Goal: Transaction & Acquisition: Obtain resource

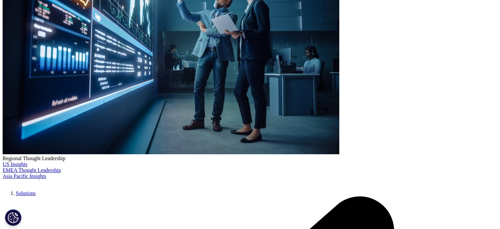
scroll to position [156, 0]
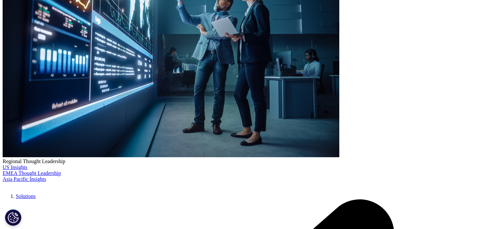
scroll to position [144, 0]
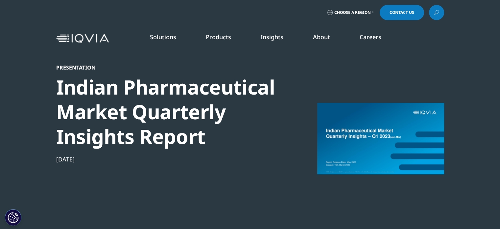
click at [344, 13] on span "Choose a Region" at bounding box center [353, 12] width 37 height 5
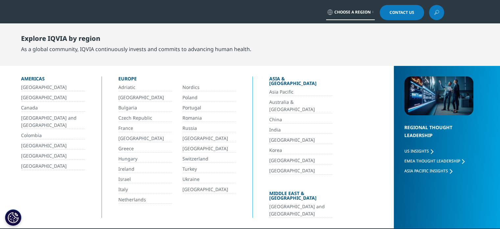
click at [276, 126] on link "India" at bounding box center [300, 130] width 63 height 8
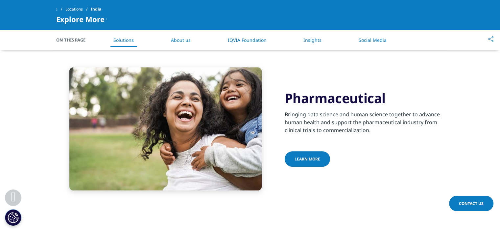
scroll to position [282, 0]
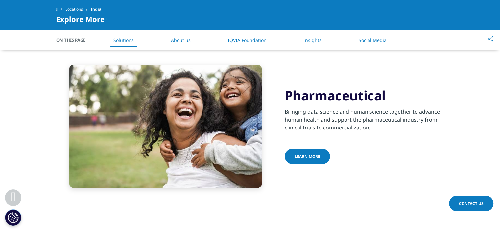
click at [300, 148] on link "Learn more" at bounding box center [307, 155] width 45 height 15
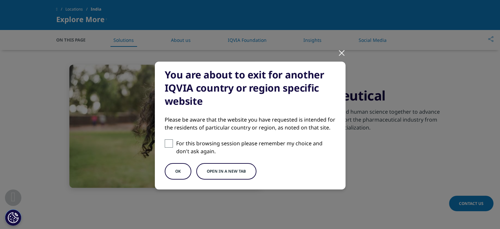
click at [180, 173] on button "OK" at bounding box center [178, 171] width 27 height 16
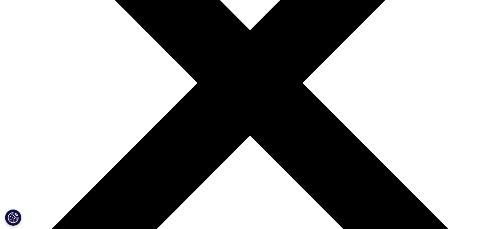
scroll to position [174, 0]
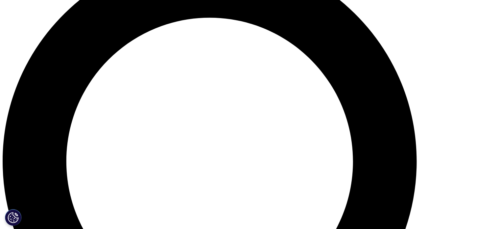
scroll to position [548, 0]
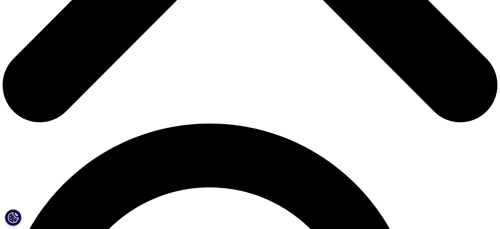
scroll to position [493, 0]
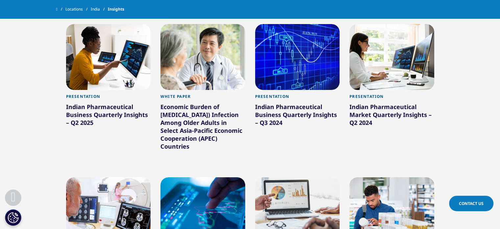
scroll to position [197, 0]
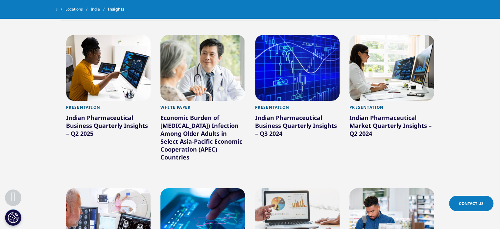
click at [120, 125] on div "Indian Pharmaceutical Business Quarterly Insights – Q2 2025" at bounding box center [108, 126] width 85 height 26
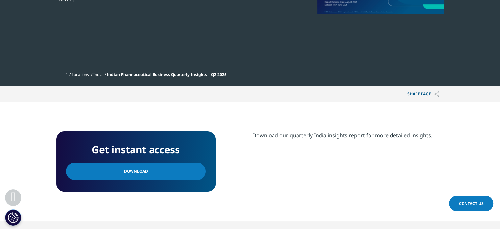
scroll to position [164, 0]
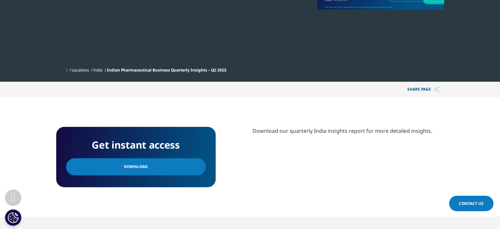
click at [148, 165] on link "Download" at bounding box center [136, 166] width 140 height 17
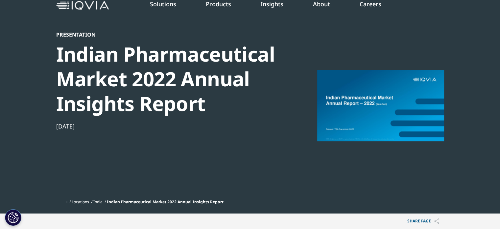
scroll to position [33, 0]
click at [374, 114] on div at bounding box center [380, 105] width 127 height 148
click at [180, 82] on div "Indian Pharmaceutical Market 2022 Annual Insights Report" at bounding box center [169, 79] width 226 height 74
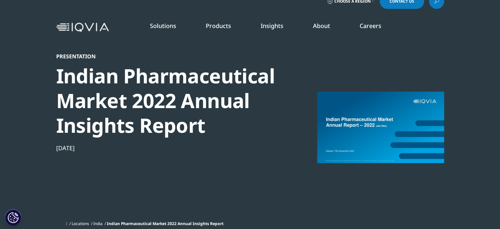
scroll to position [0, 0]
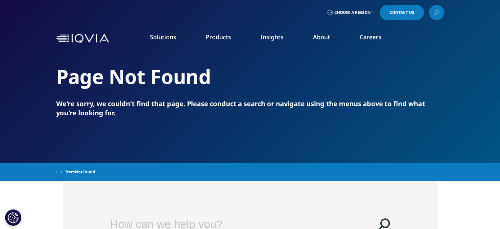
click at [439, 16] on icon at bounding box center [436, 12] width 5 height 9
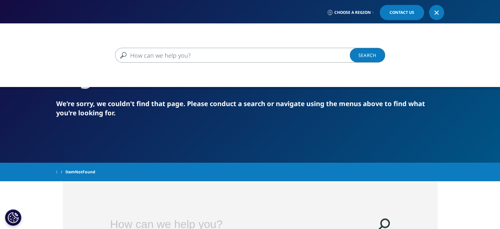
click at [274, 52] on input "Search" at bounding box center [240, 55] width 251 height 15
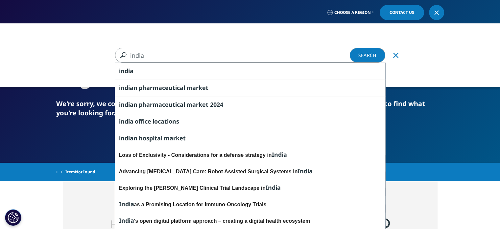
type input "india"
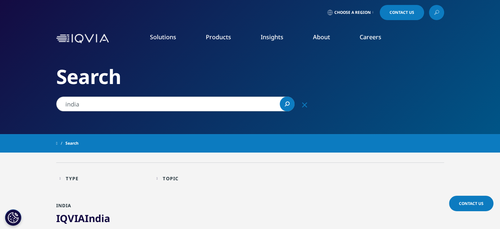
scroll to position [99, 0]
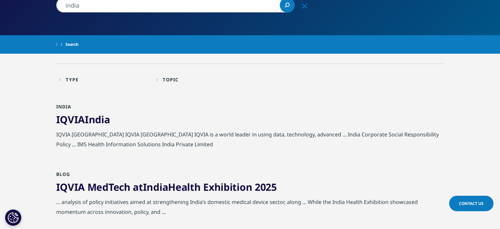
click at [94, 124] on span "India" at bounding box center [97, 118] width 25 height 13
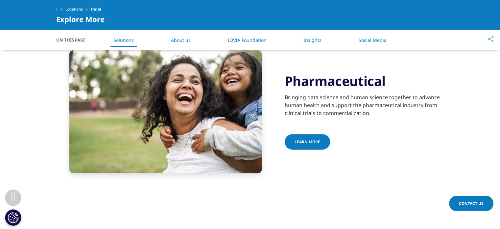
scroll to position [263, 0]
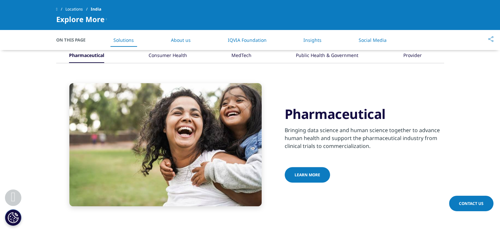
click at [307, 167] on link "Learn more" at bounding box center [307, 174] width 45 height 15
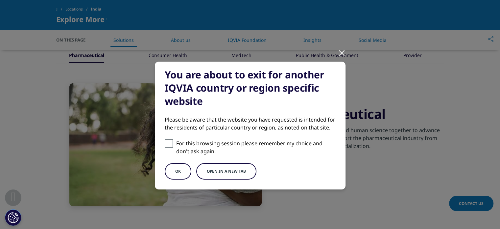
click at [341, 51] on div at bounding box center [342, 52] width 8 height 18
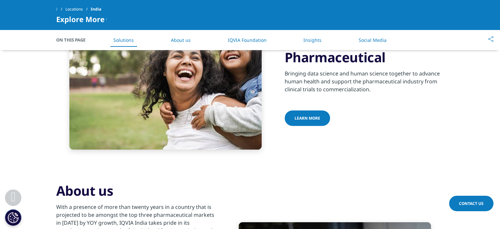
scroll to position [230, 0]
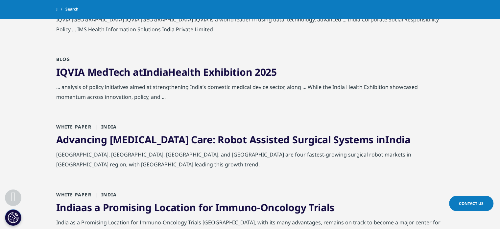
scroll to position [197, 0]
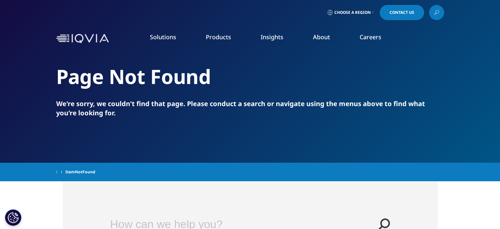
click at [81, 42] on img at bounding box center [82, 39] width 53 height 10
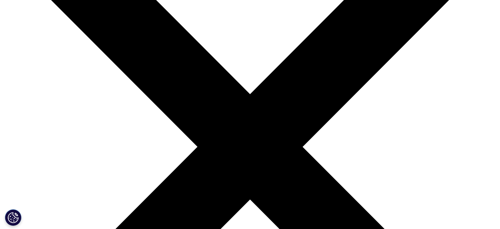
scroll to position [132, 0]
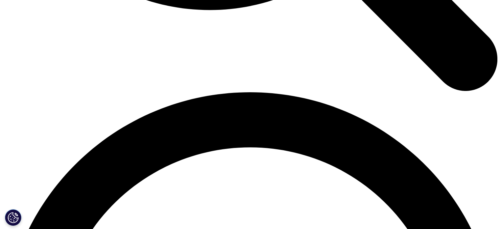
scroll to position [910, 0]
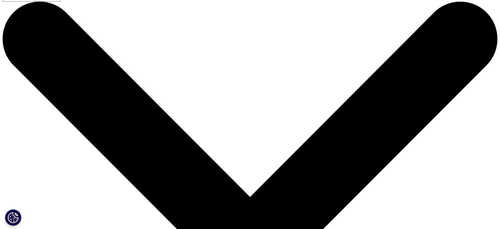
scroll to position [0, 0]
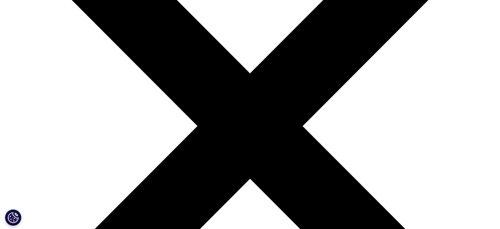
scroll to position [132, 0]
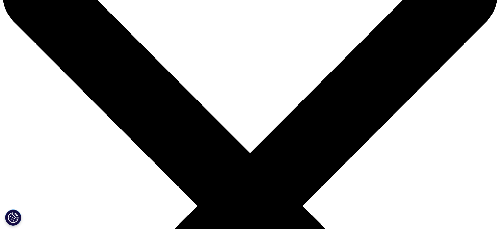
scroll to position [0, 0]
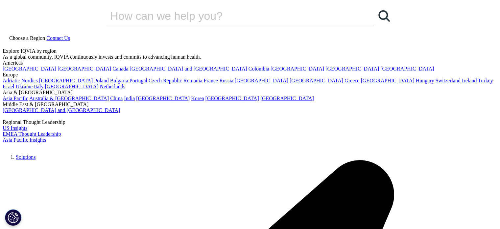
scroll to position [254, 388]
drag, startPoint x: 58, startPoint y: 84, endPoint x: 211, endPoint y: 154, distance: 168.6
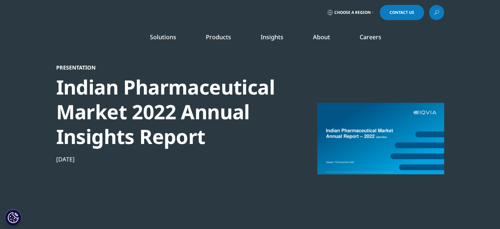
click at [211, 154] on div "Presentation Indian Pharmaceutical Market 2022 Annual Insights Report Feb 28, 2…" at bounding box center [169, 146] width 226 height 164
click at [227, 129] on div "Indian Pharmaceutical Market 2022 Annual Insights Report" at bounding box center [169, 112] width 226 height 74
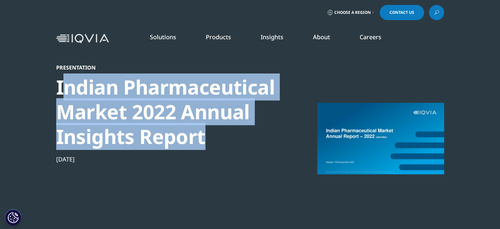
drag, startPoint x: 205, startPoint y: 135, endPoint x: 62, endPoint y: 90, distance: 150.7
click at [62, 90] on div "Indian Pharmaceutical Market 2022 Annual Insights Report" at bounding box center [169, 112] width 226 height 74
copy div "ndian Pharmaceutical Market 2022 Annual Insights Report"
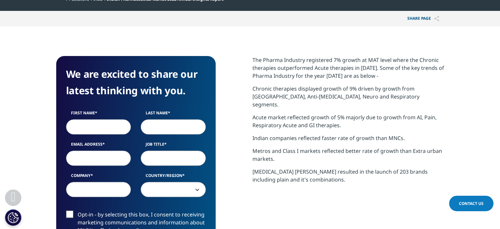
scroll to position [230, 0]
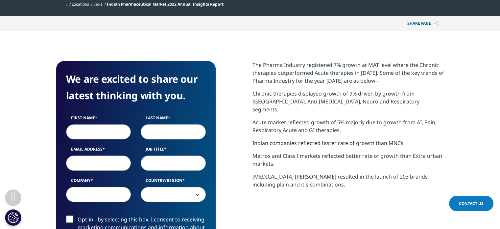
click at [124, 130] on input "First Name" at bounding box center [98, 131] width 65 height 15
type input "Sabrina GUEFFIER"
type input "sabrina.gueffier@gmail.com"
select select "France"
drag, startPoint x: 96, startPoint y: 132, endPoint x: 51, endPoint y: 123, distance: 46.3
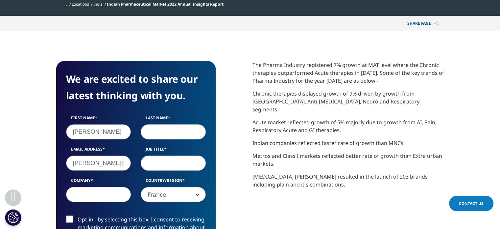
click at [51, 123] on section "We are excited to share our latest thinking with you. First Name Sabrina GUEFFI…" at bounding box center [250, 188] width 500 height 314
click at [187, 130] on input "Last Name" at bounding box center [173, 131] width 65 height 15
drag, startPoint x: 111, startPoint y: 133, endPoint x: 43, endPoint y: 123, distance: 69.2
click at [43, 123] on section "We are excited to share our latest thinking with you. First Name GUEFFIER Last …" at bounding box center [250, 188] width 500 height 314
type input "sabrina"
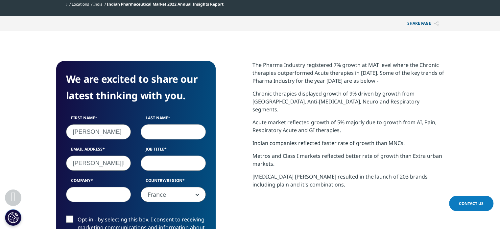
type input "gueffier"
type input "PIERCAN"
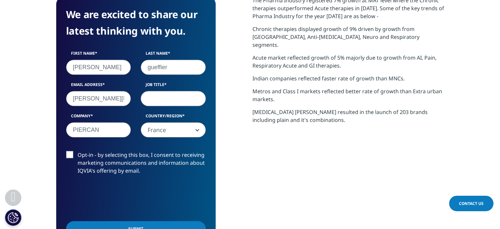
scroll to position [296, 0]
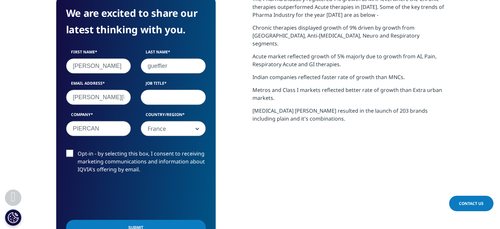
click at [125, 95] on input "sabrina.gueffier@gmail.com" at bounding box center [98, 96] width 65 height 15
type input "sabrina.gueffier@piercan.fr"
click at [162, 98] on input "Job Title" at bounding box center [173, 96] width 65 height 15
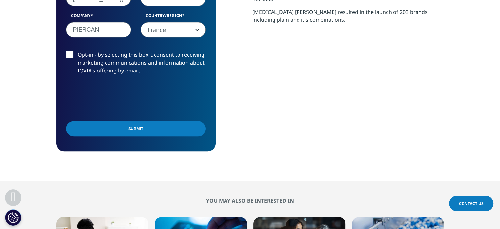
click at [144, 124] on input "Submit" at bounding box center [136, 128] width 140 height 15
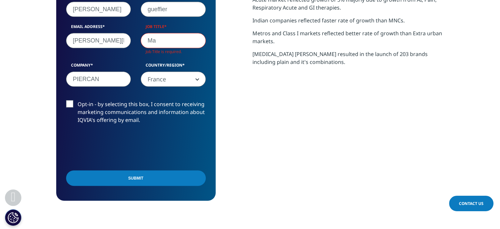
scroll to position [254, 388]
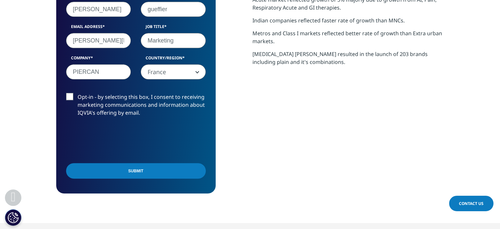
type input "Marketing"
click at [130, 172] on input "Submit" at bounding box center [136, 170] width 140 height 15
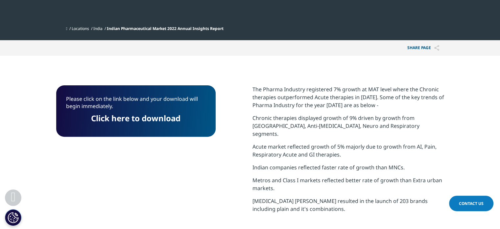
scroll to position [203, 0]
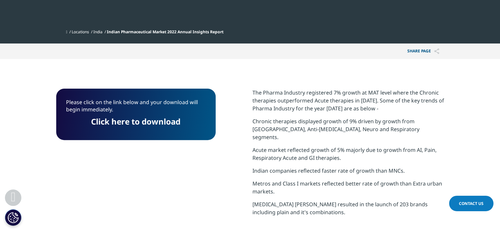
click at [151, 120] on link "Click here to download" at bounding box center [135, 121] width 89 height 11
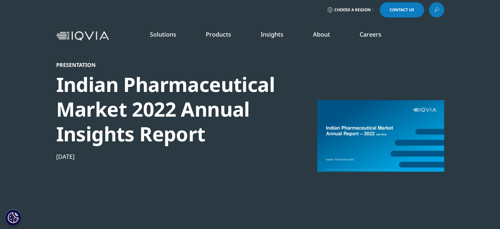
scroll to position [0, 0]
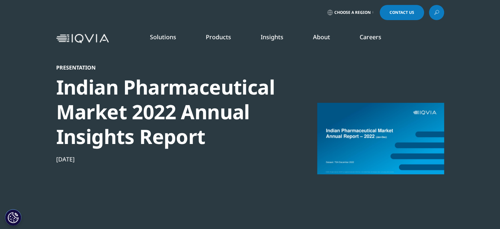
click at [20, 34] on div "Solutions quick find a capability Clear Search Loading SOLUTIONS Research & Dev…" at bounding box center [250, 38] width 500 height 31
click at [186, 87] on li "Information Management" at bounding box center [194, 85] width 116 height 12
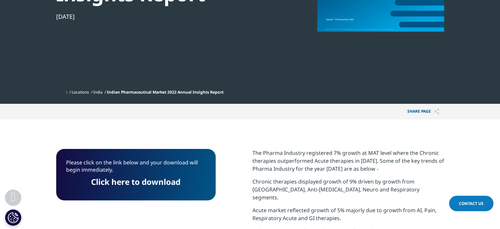
scroll to position [164, 0]
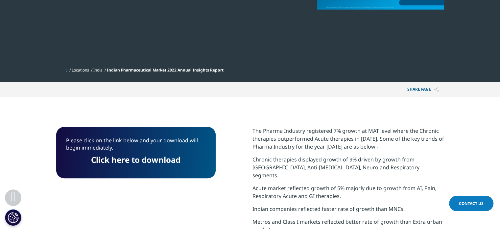
click at [103, 71] on link "India" at bounding box center [97, 70] width 9 height 6
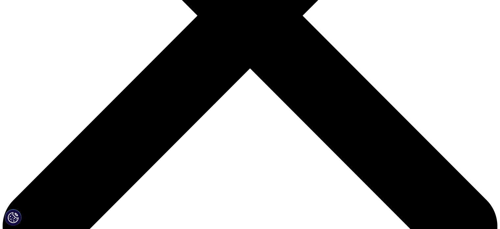
scroll to position [164, 0]
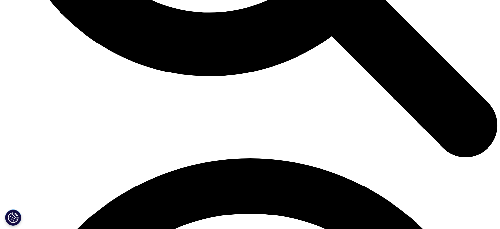
scroll to position [878, 0]
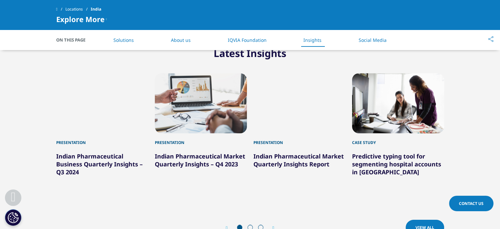
click at [424, 219] on link "View All" at bounding box center [425, 226] width 38 height 15
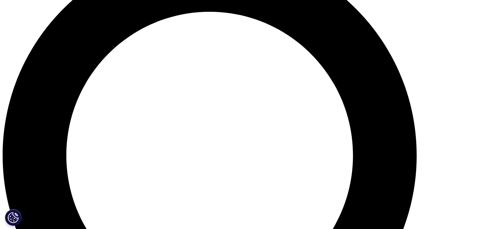
scroll to position [559, 0]
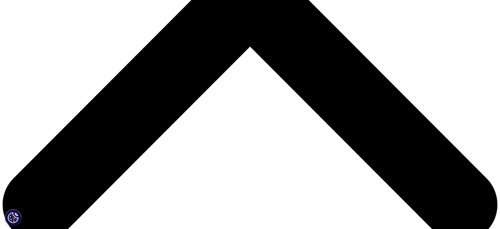
scroll to position [0, 0]
